Goal: Transaction & Acquisition: Purchase product/service

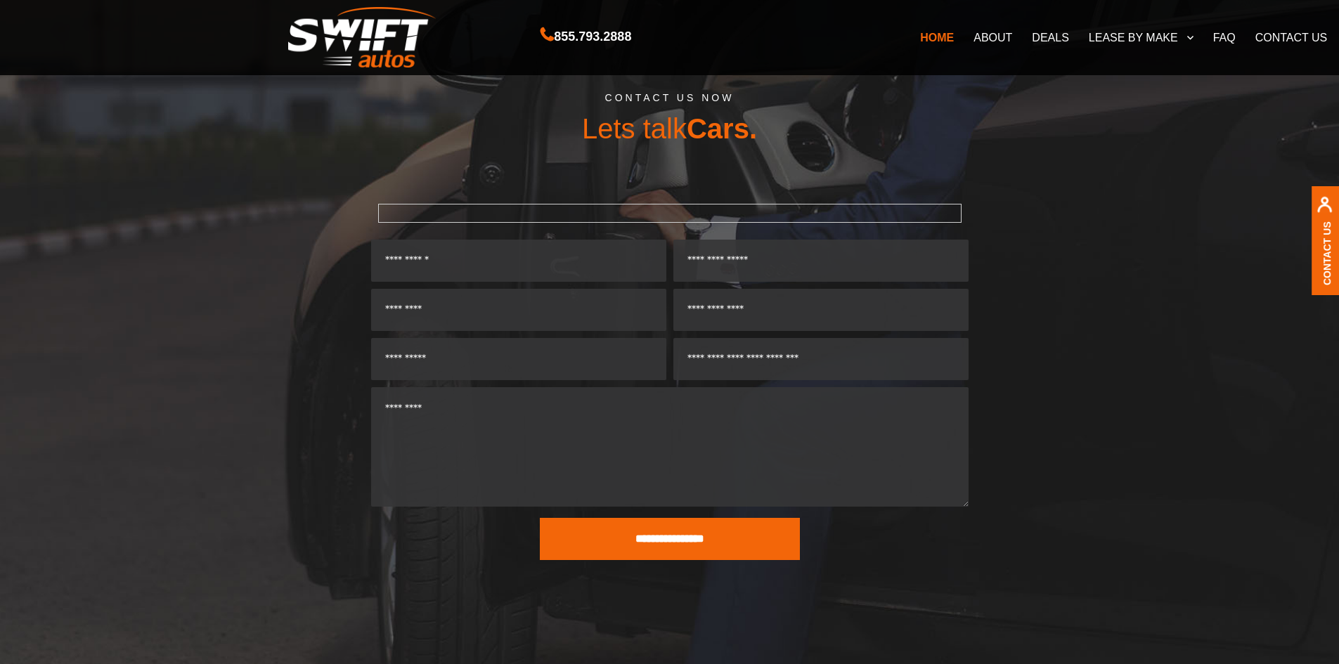
scroll to position [3040, 0]
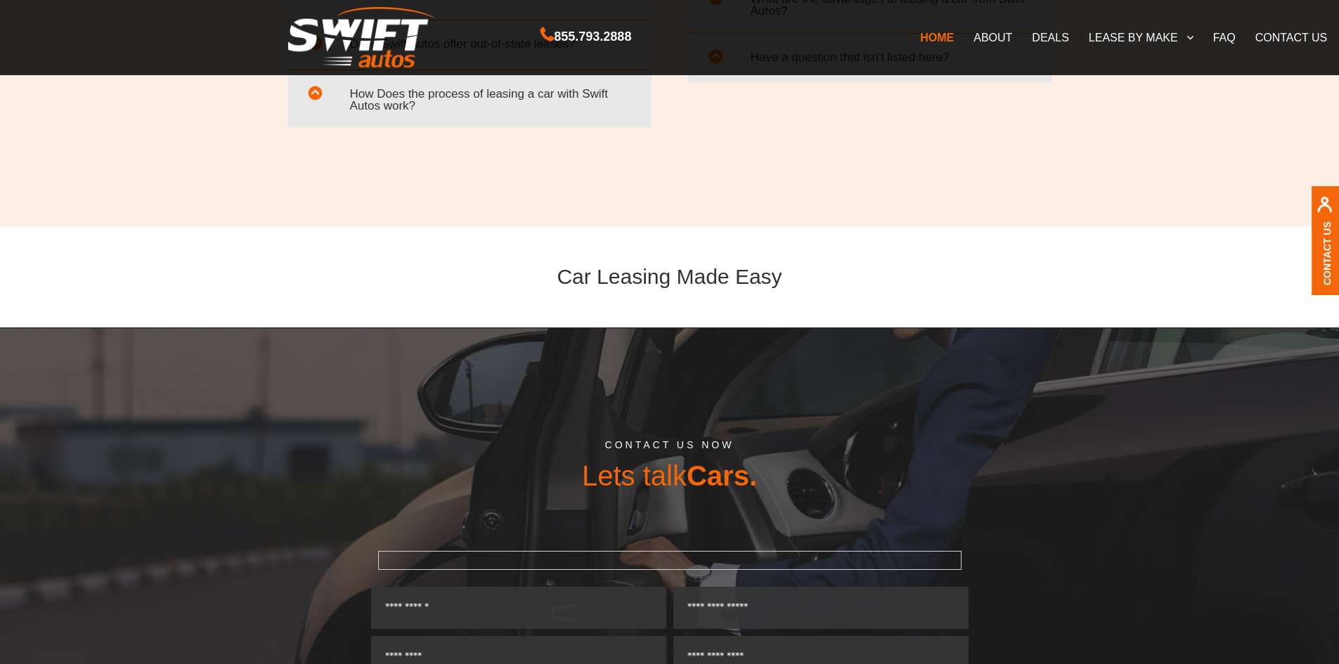
click at [1044, 39] on link "DEALS" at bounding box center [1050, 37] width 56 height 30
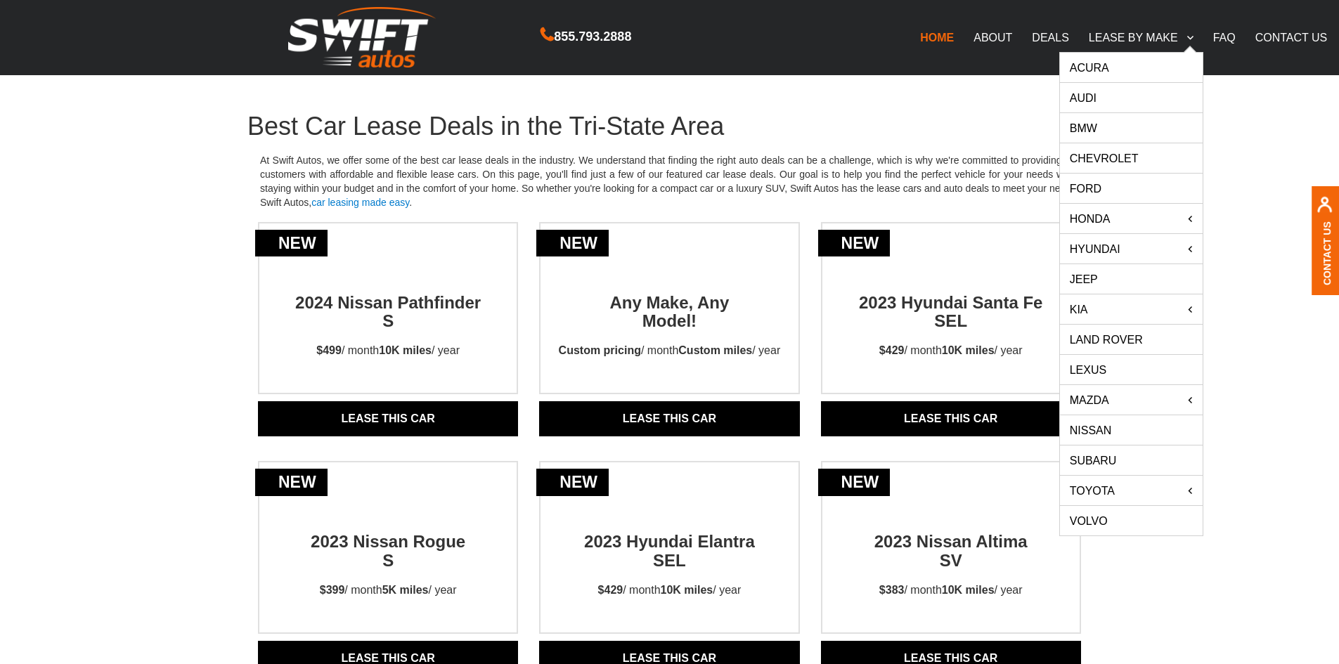
click at [1121, 33] on link "LEASE BY MAKE" at bounding box center [1141, 37] width 124 height 30
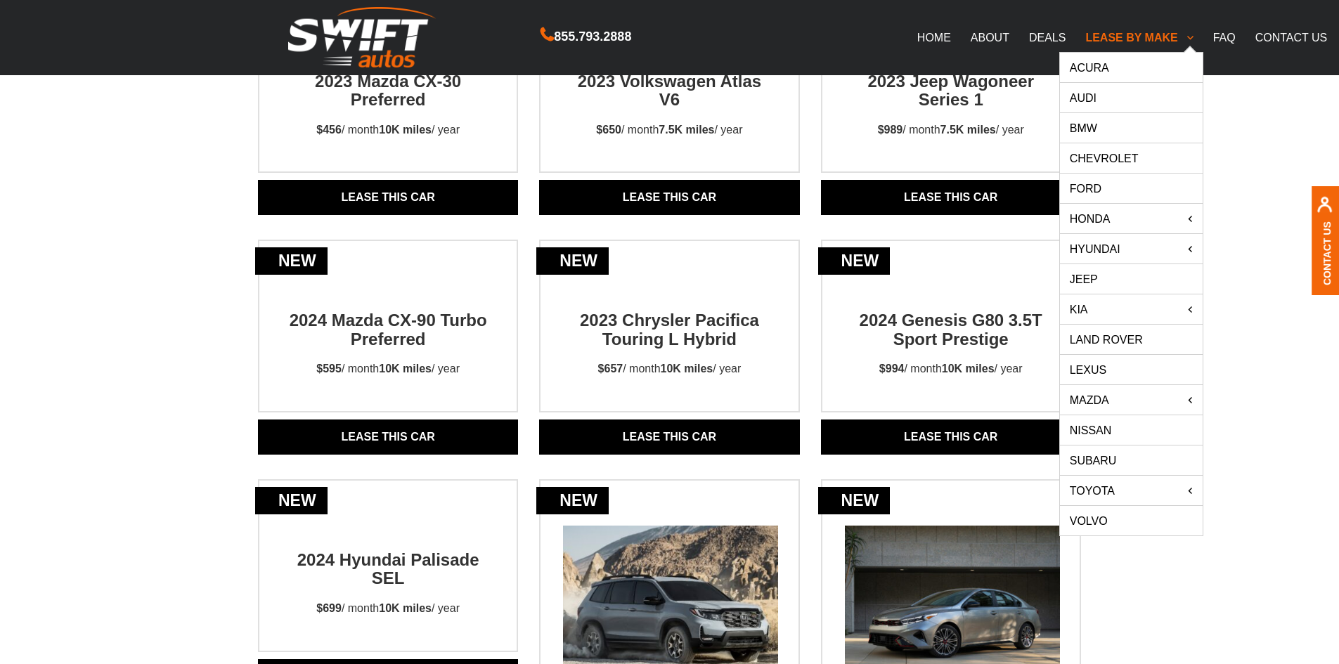
scroll to position [703, 0]
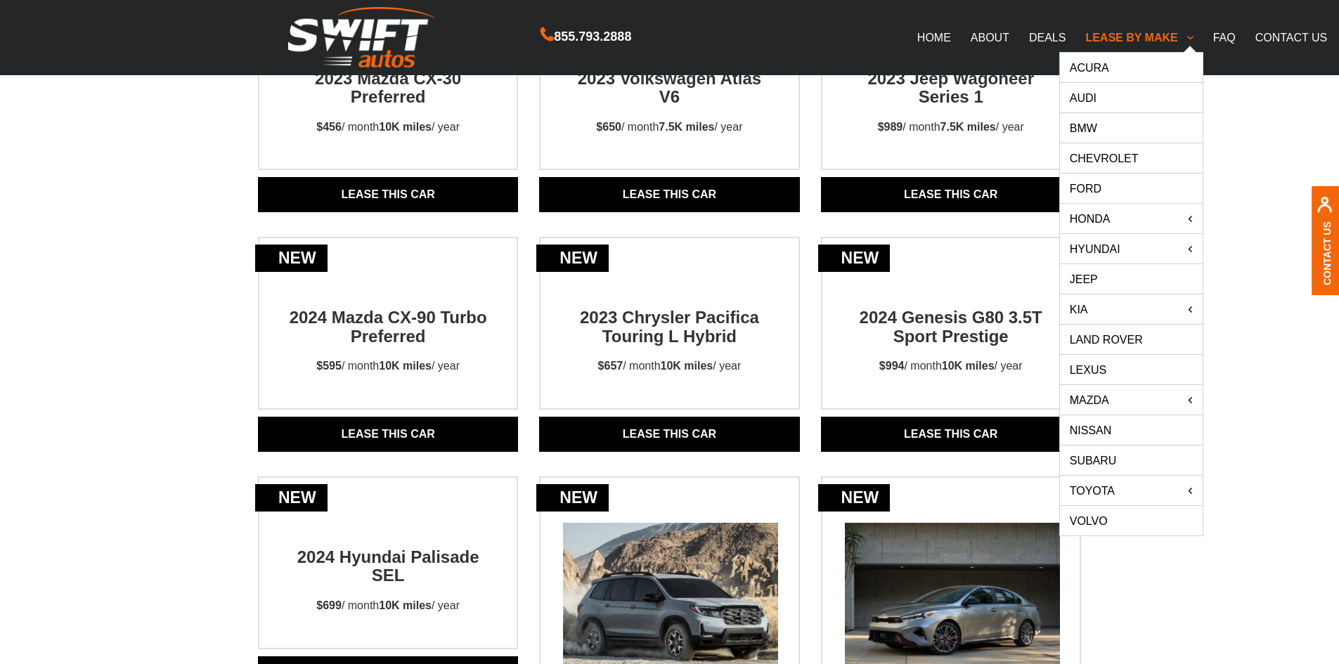
click at [1109, 521] on link "Volvo" at bounding box center [1131, 521] width 143 height 30
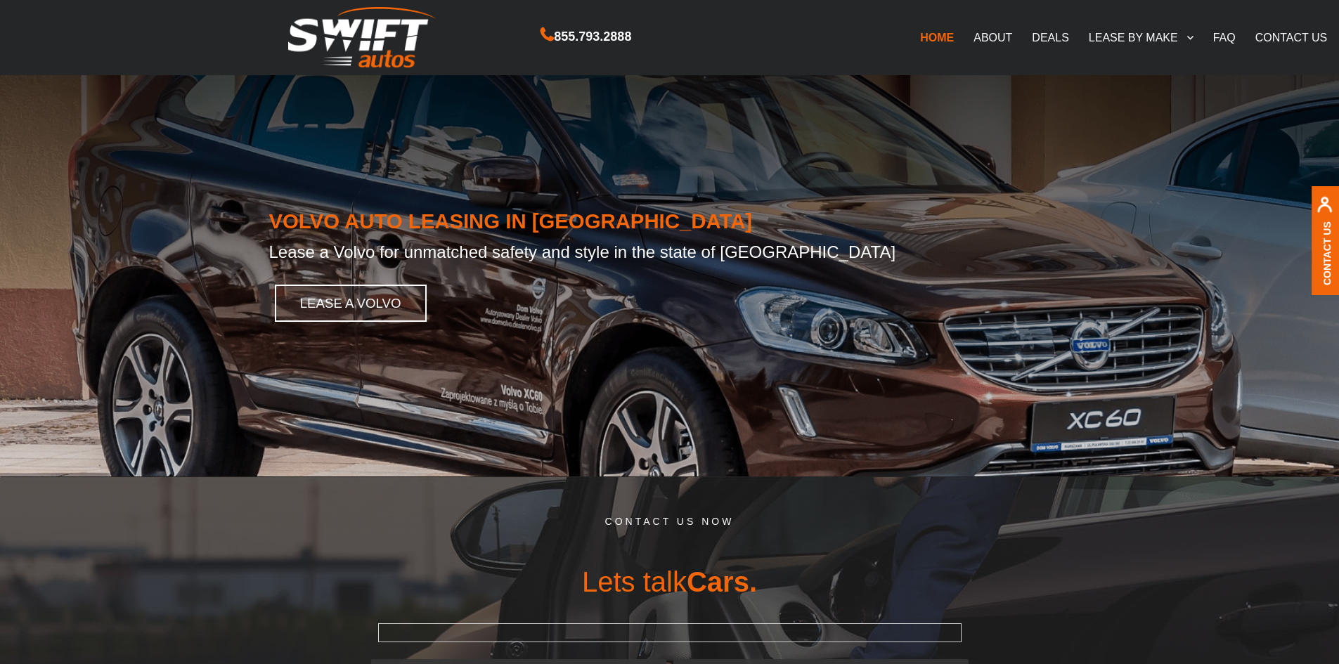
click at [1050, 40] on link "DEALS" at bounding box center [1050, 37] width 56 height 30
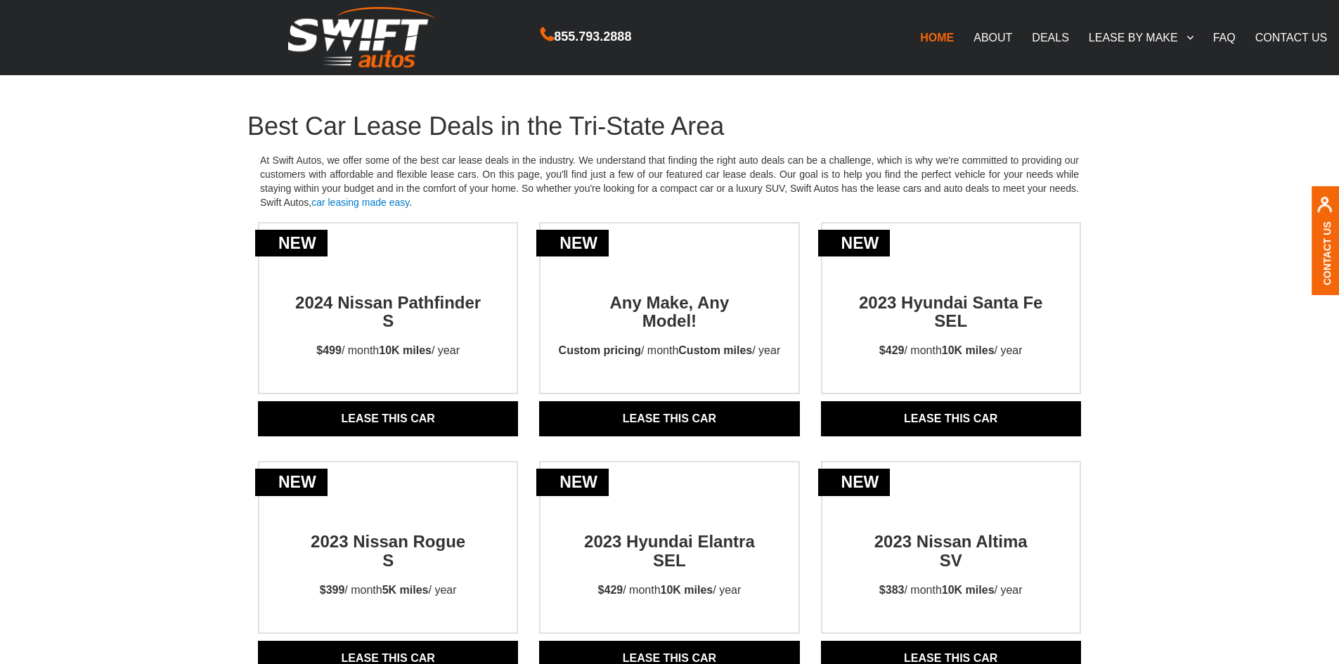
click at [651, 428] on link "Lease THIS CAR" at bounding box center [669, 418] width 260 height 35
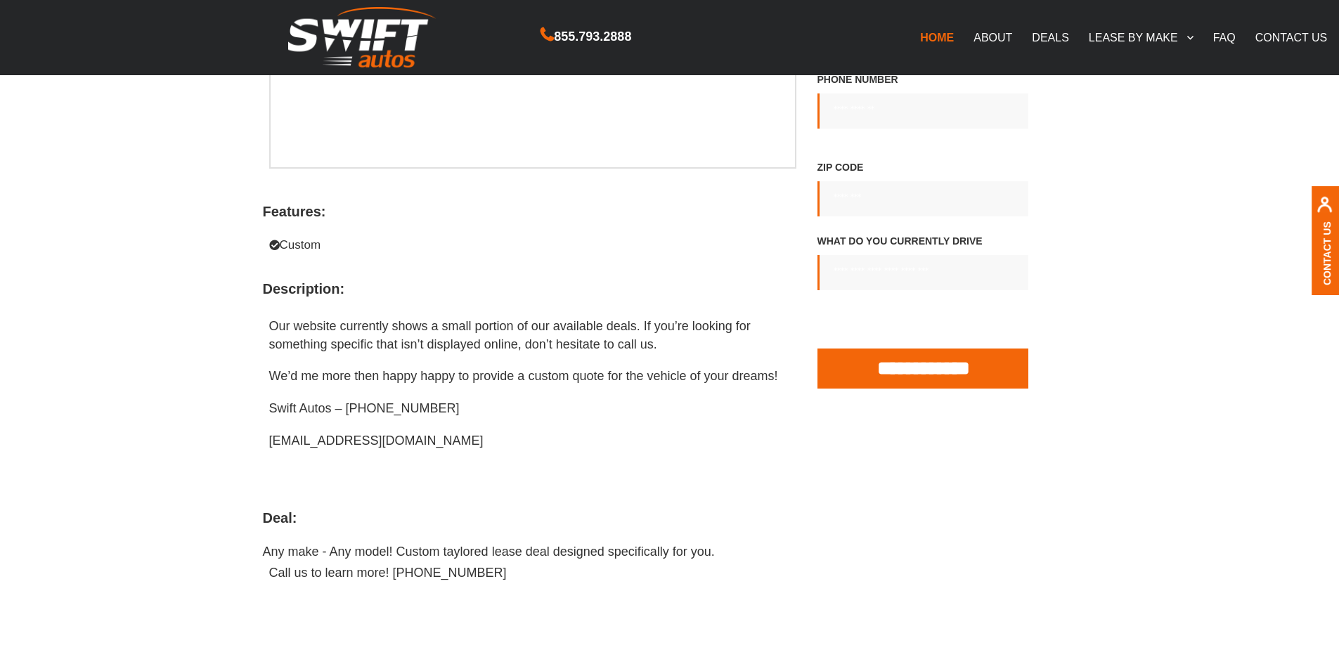
scroll to position [281, 0]
